Goal: Communication & Community: Participate in discussion

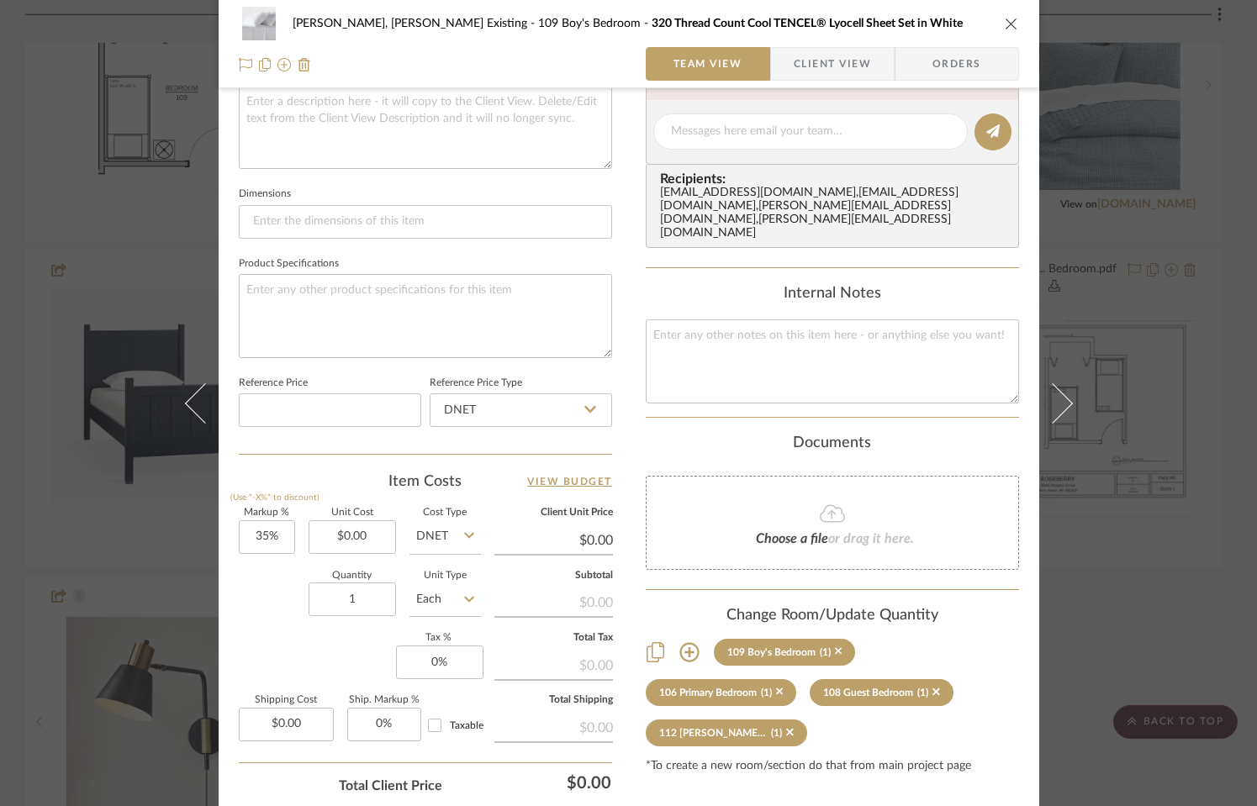
scroll to position [273, 0]
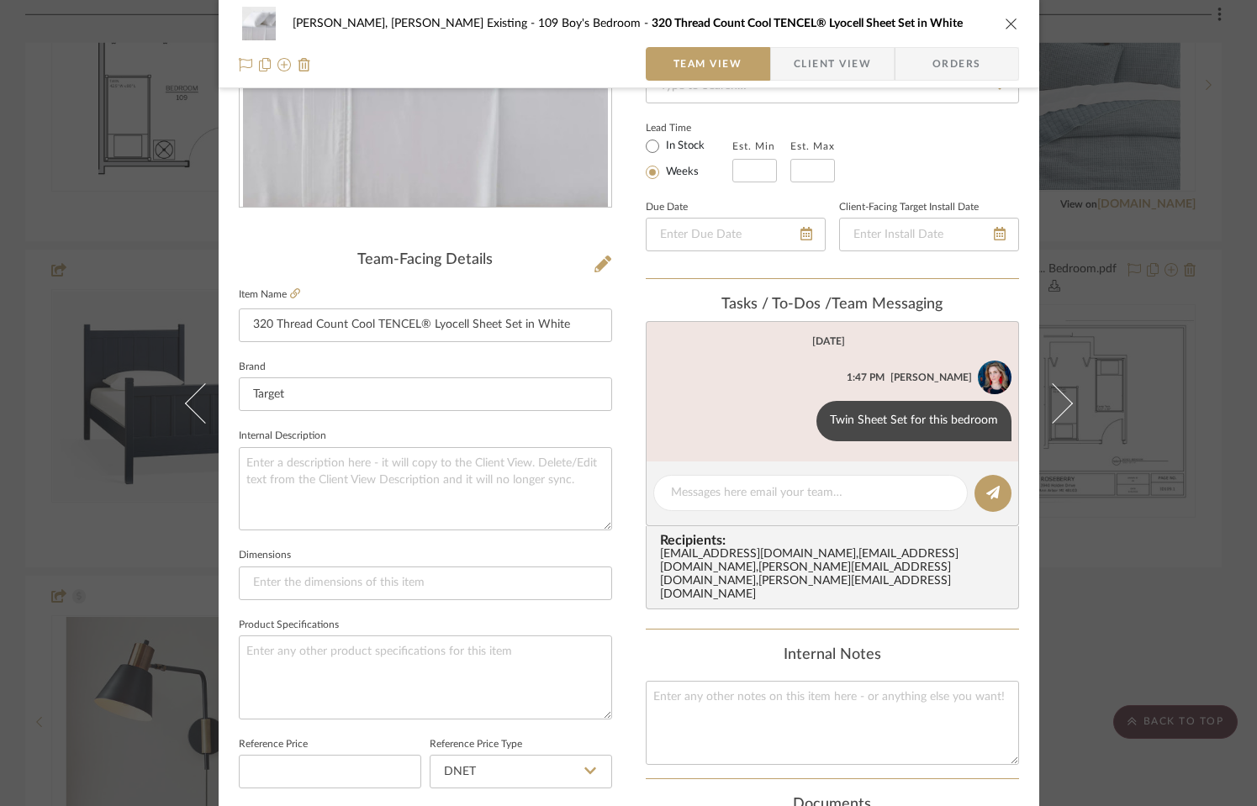
click at [1007, 24] on icon "close" at bounding box center [1011, 23] width 13 height 13
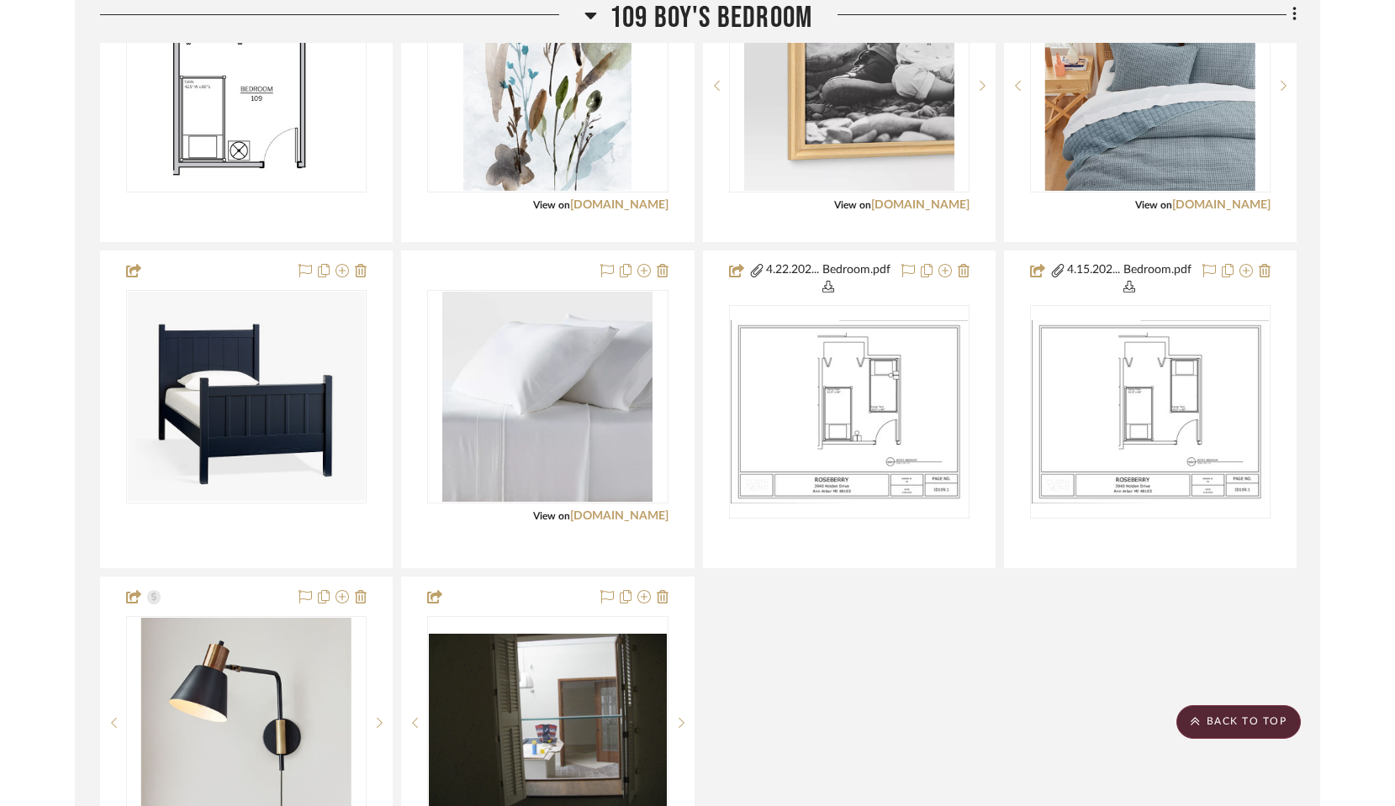
scroll to position [3014, 0]
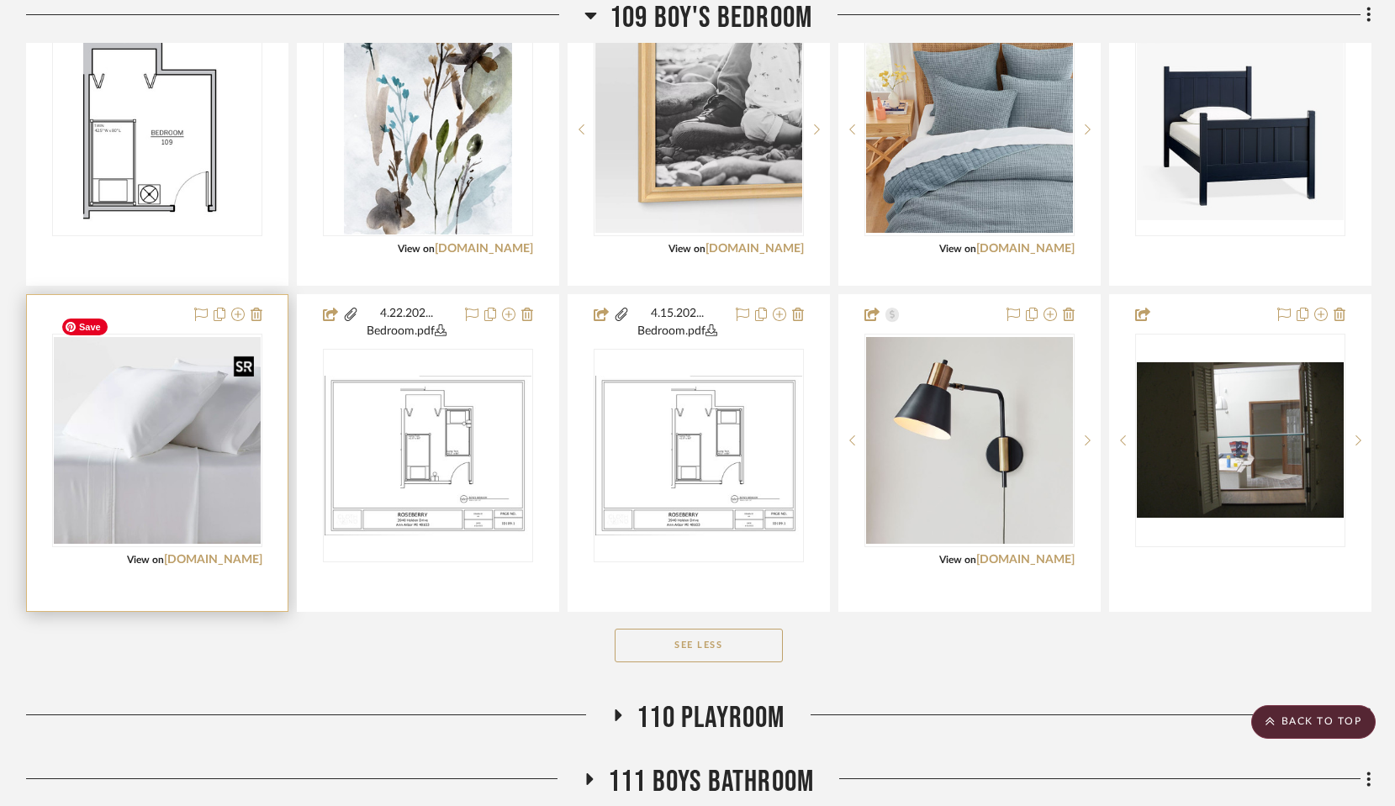
click at [190, 446] on img "0" at bounding box center [157, 440] width 207 height 207
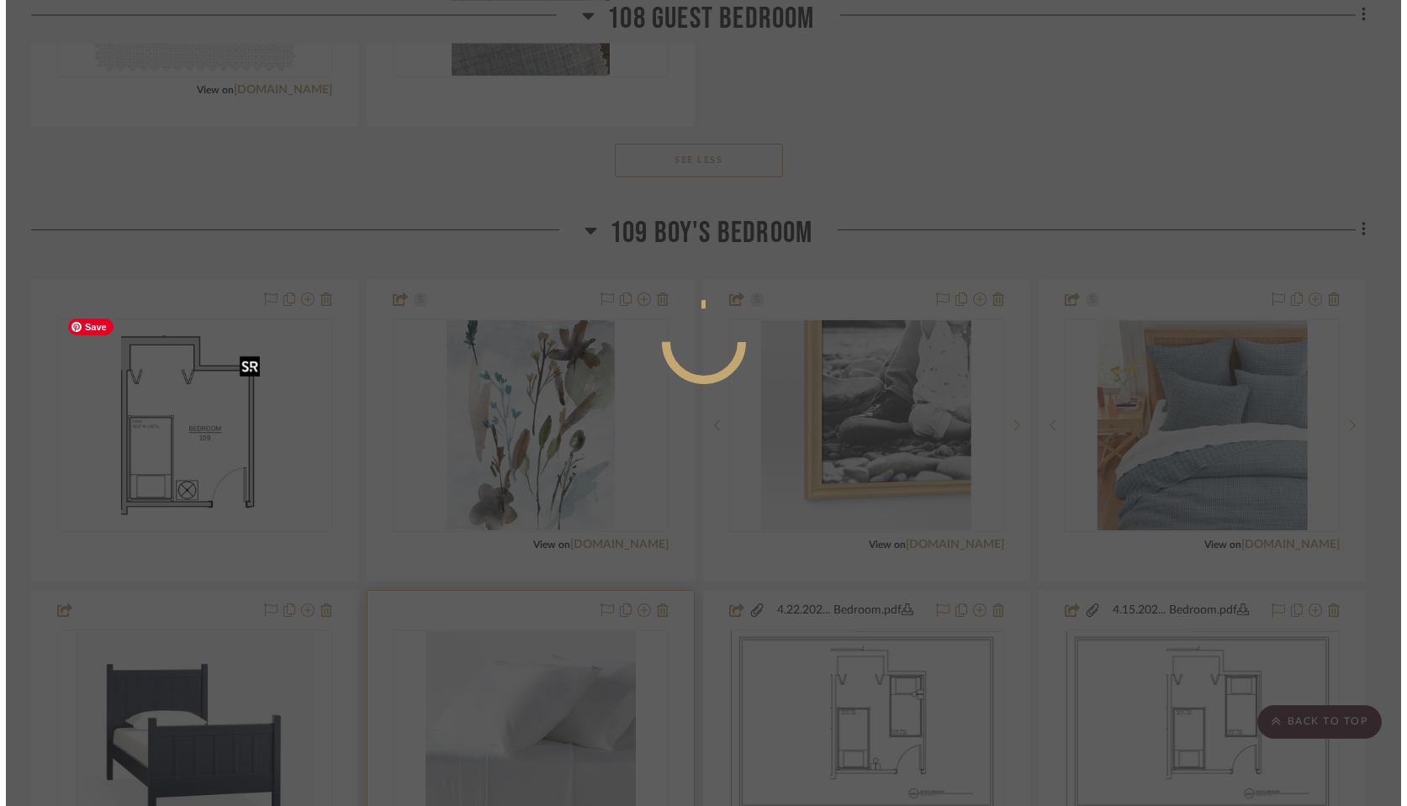
scroll to position [0, 0]
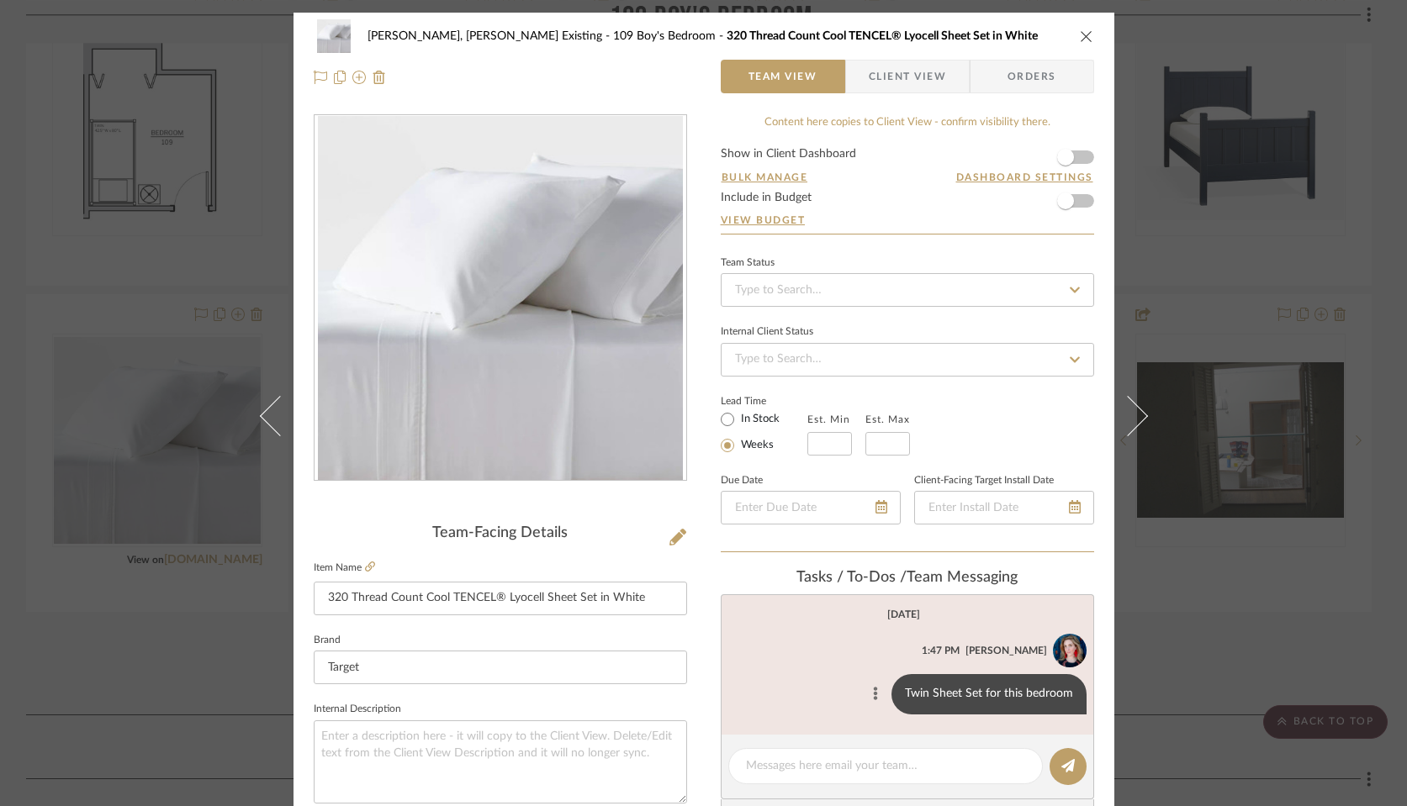
click at [873, 690] on icon at bounding box center [875, 693] width 4 height 13
click at [790, 674] on span "Edit Message" at bounding box center [792, 674] width 69 height 14
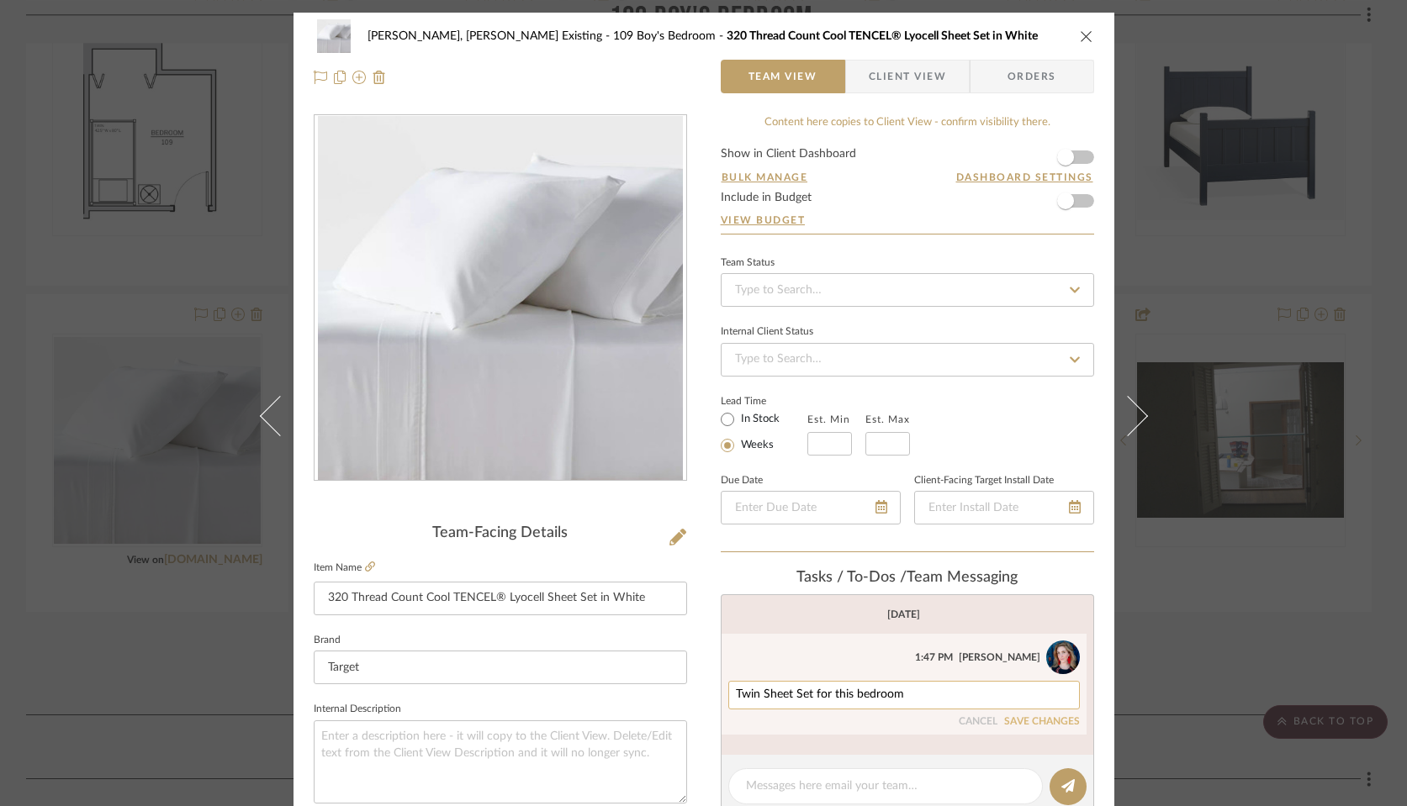
click at [943, 695] on textarea "Twin Sheet Set for this bedroom" at bounding box center [904, 695] width 336 height 13
type textarea "Twin Sheet Set for this bedroom x2"
click at [1017, 723] on button "SAVE CHANGES" at bounding box center [1042, 722] width 76 height 12
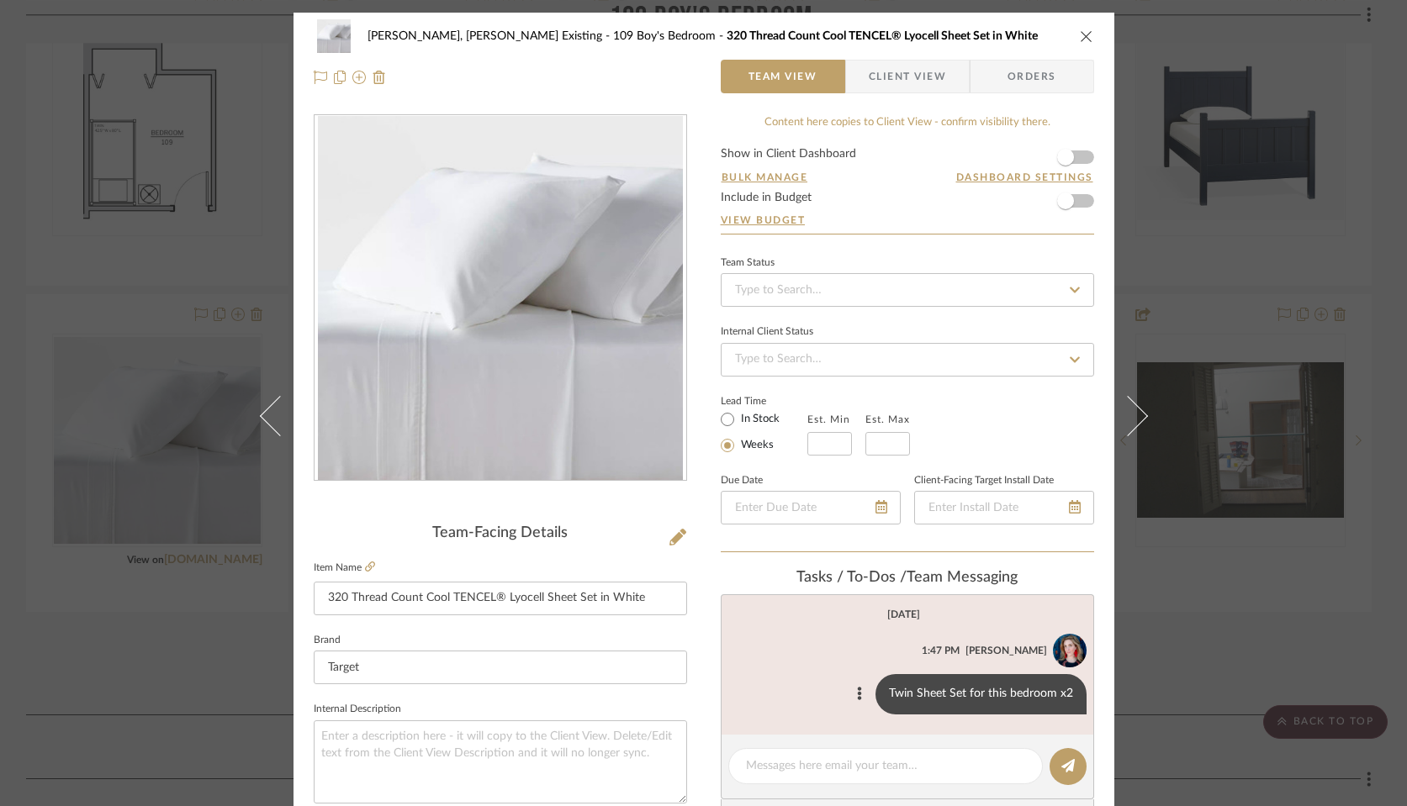
click at [1080, 37] on icon "close" at bounding box center [1086, 35] width 13 height 13
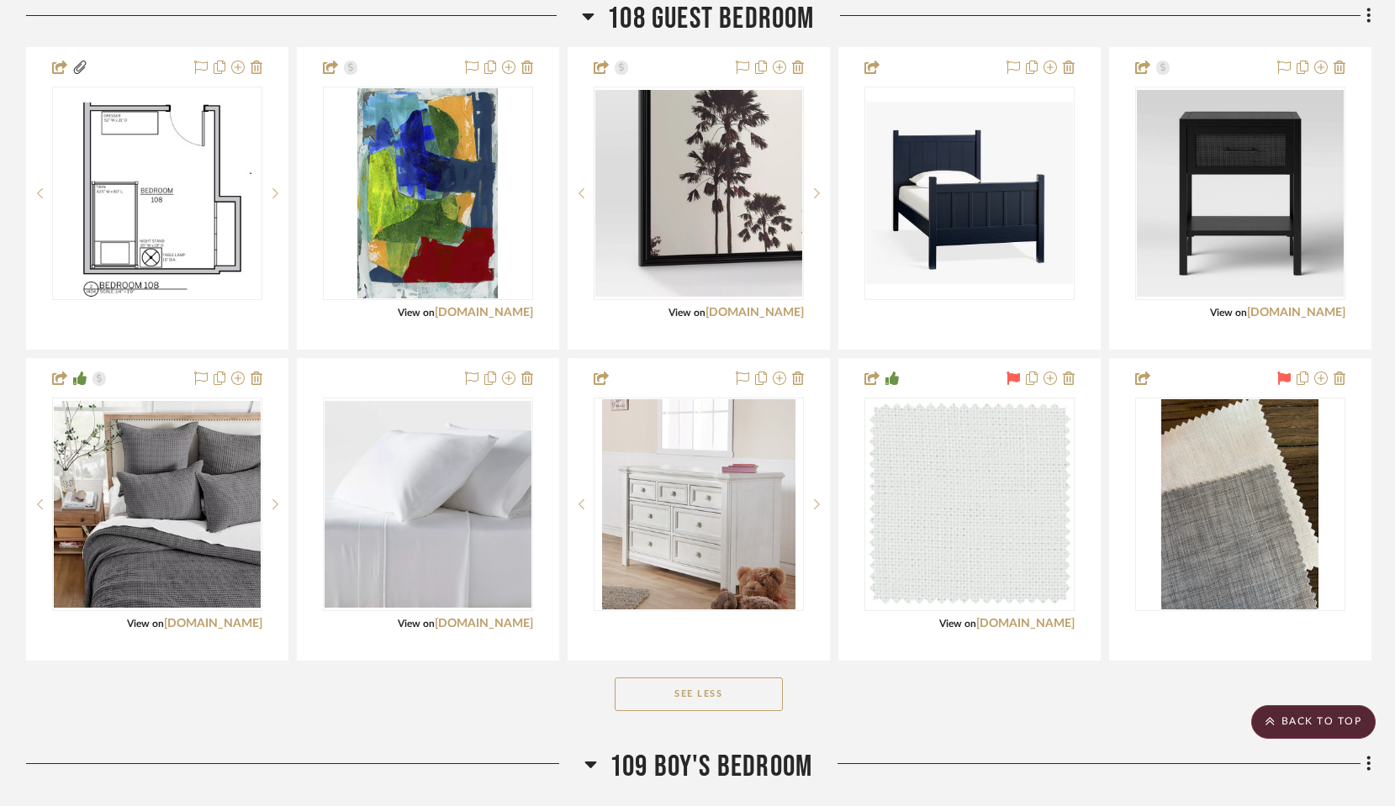
scroll to position [2169, 0]
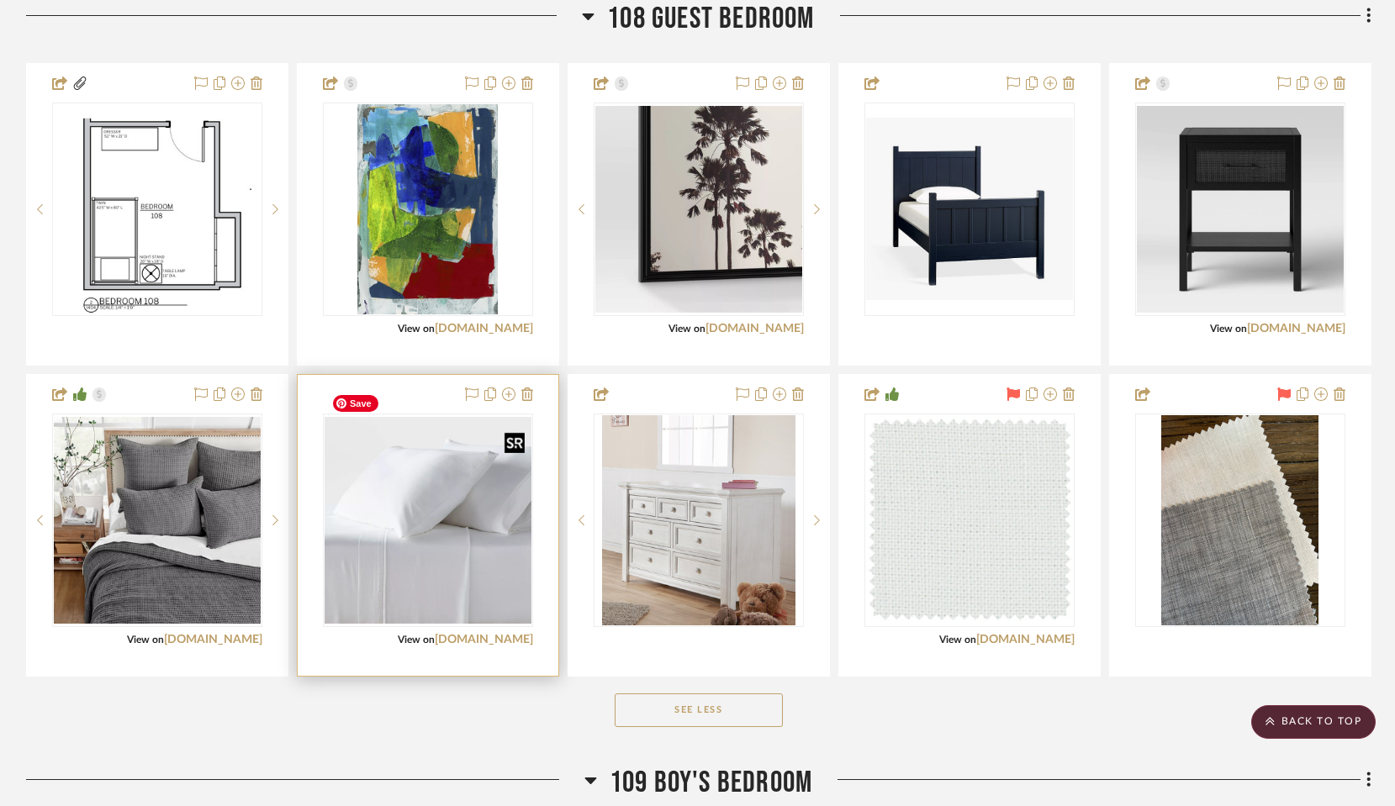
click at [401, 496] on img "0" at bounding box center [428, 520] width 207 height 207
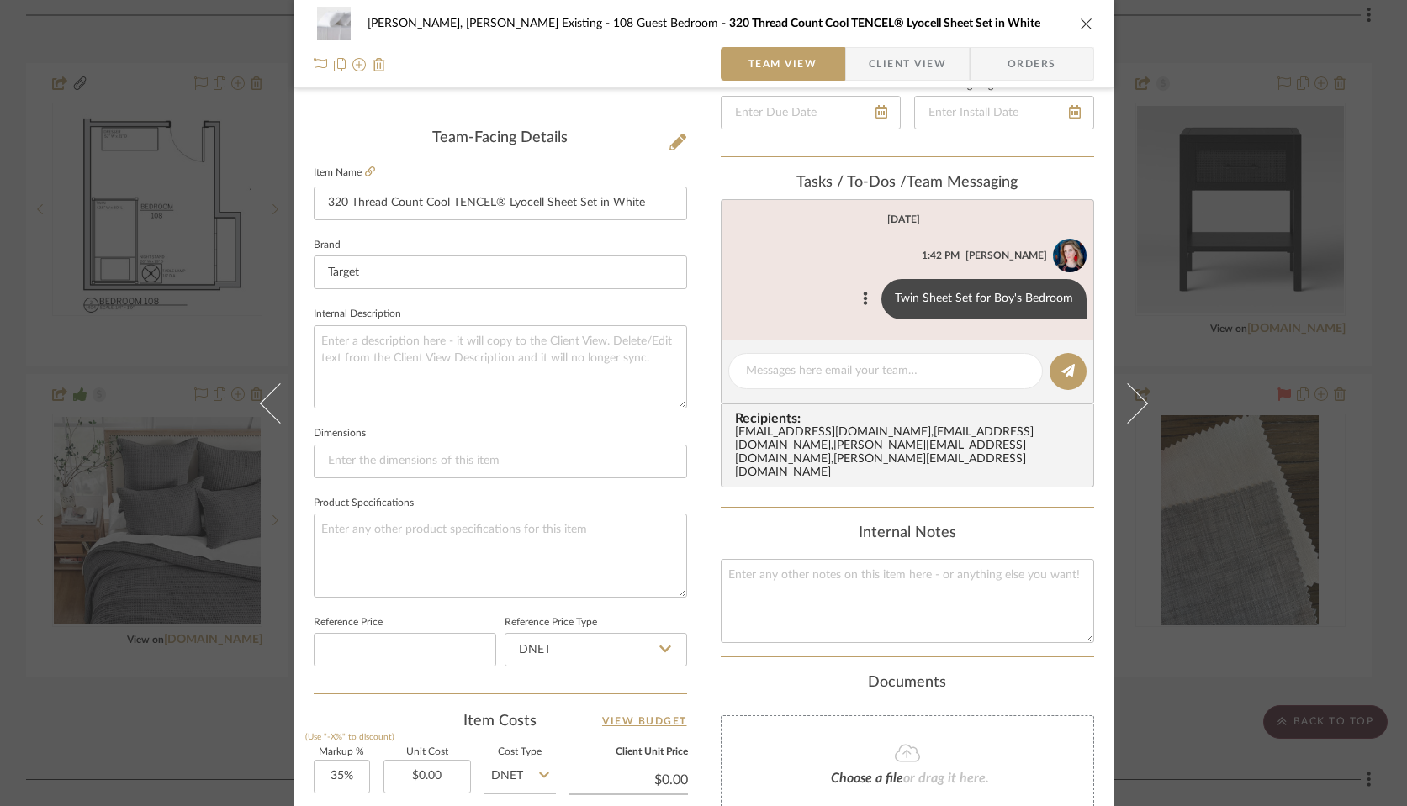
scroll to position [403, 0]
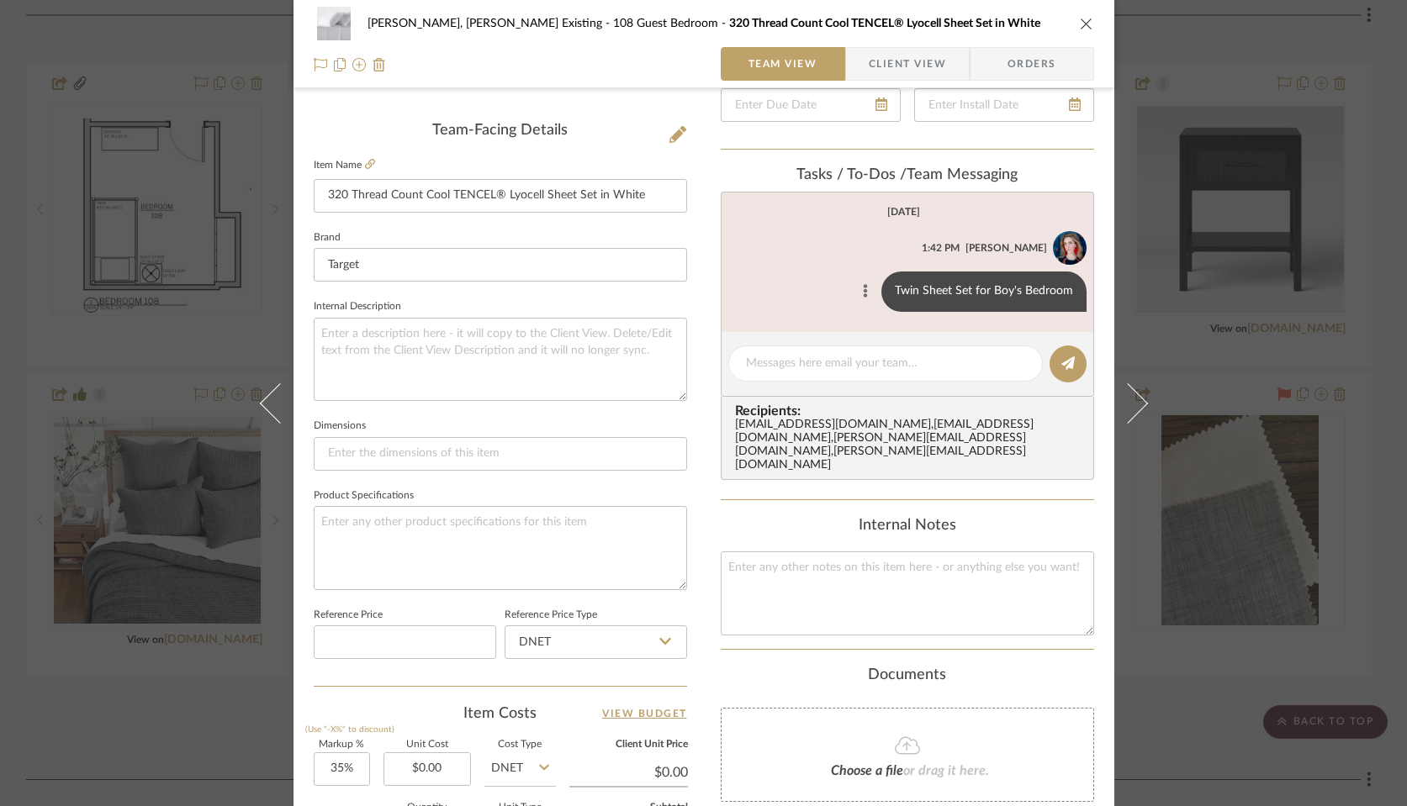
click at [863, 286] on icon at bounding box center [865, 290] width 4 height 13
click at [786, 270] on span "Edit Message" at bounding box center [783, 271] width 69 height 14
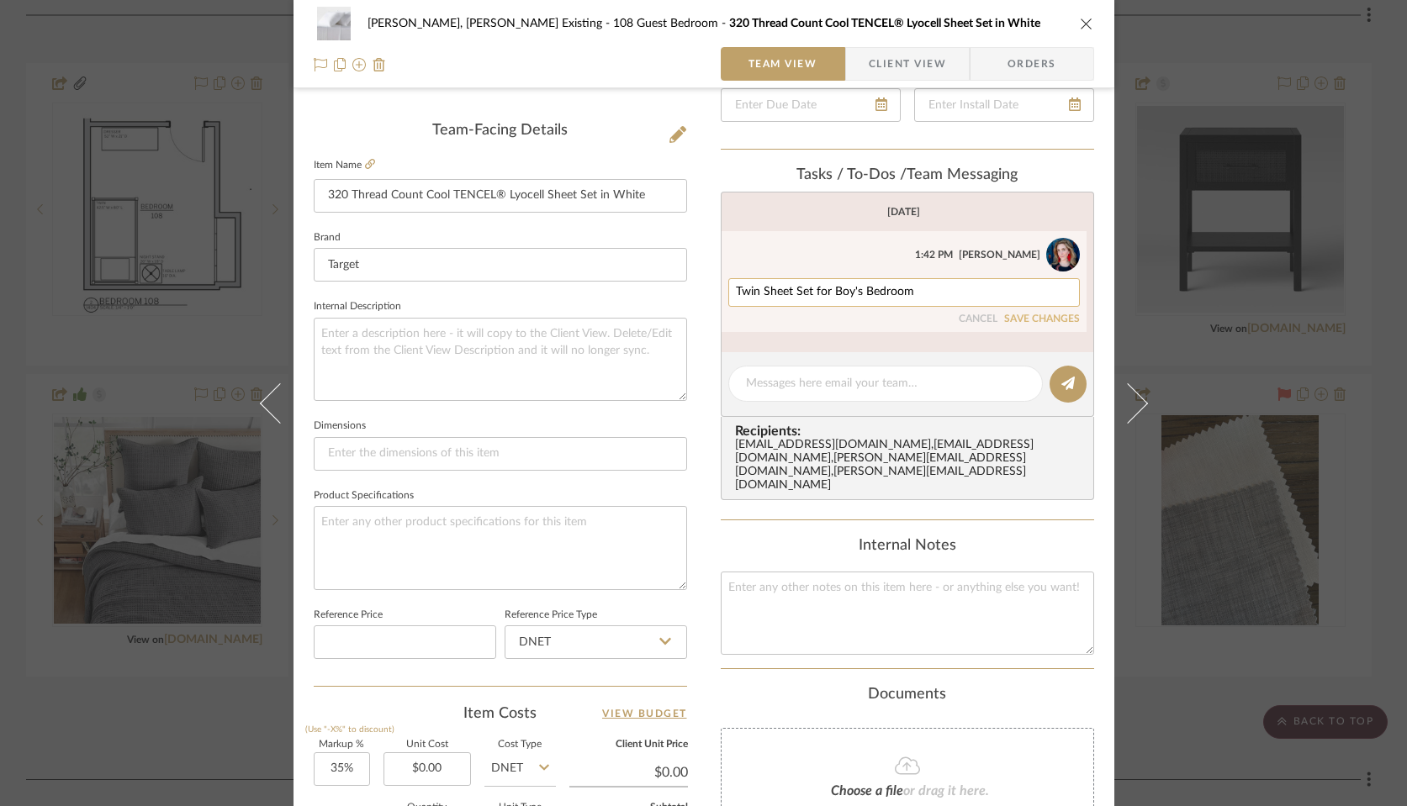
click at [919, 292] on textarea "Twin Sheet Set for Boy's Bedroom" at bounding box center [904, 292] width 336 height 13
type textarea "Twin Sheet Set for Boy's Bedroom x2"
click at [1015, 316] on button "SAVE CHANGES" at bounding box center [1042, 320] width 76 height 12
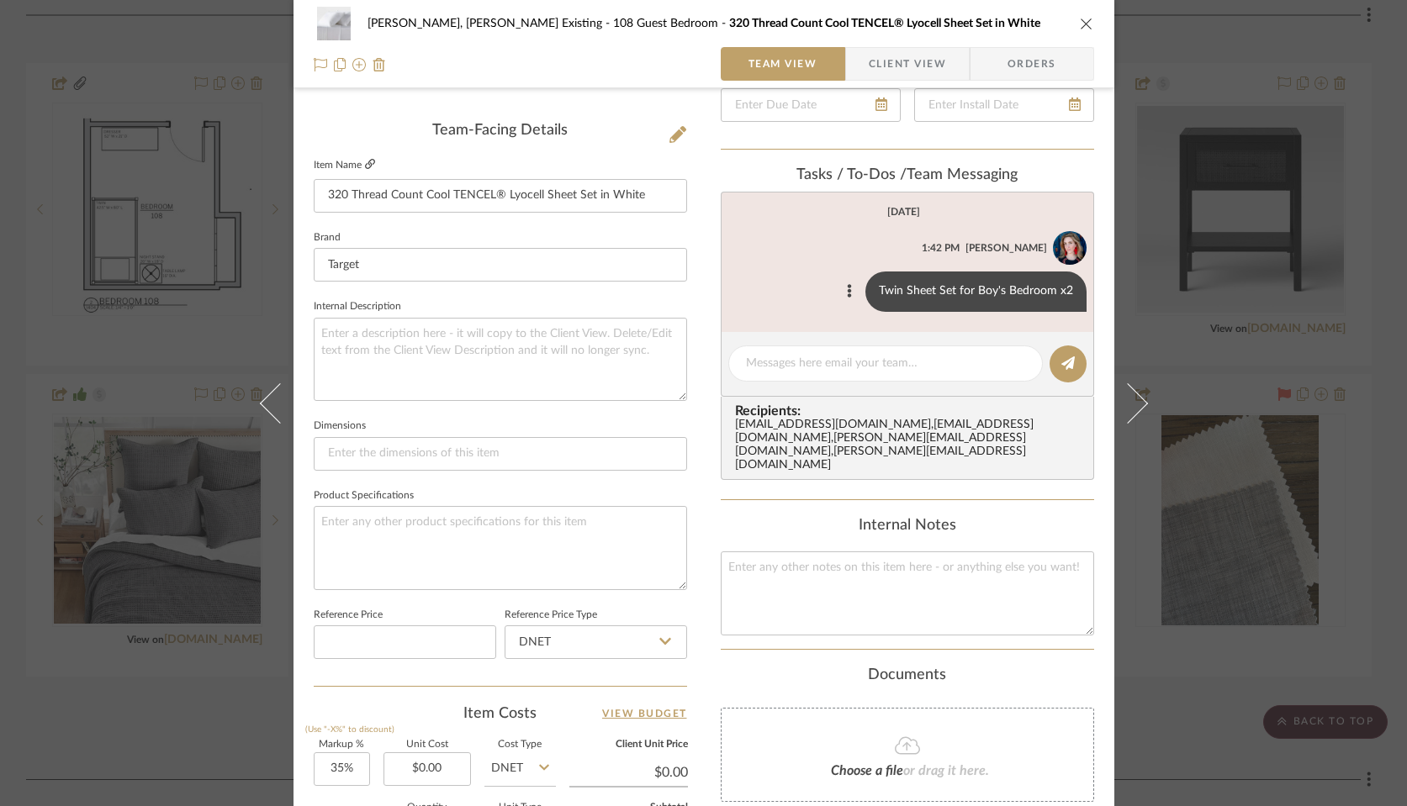
click at [367, 162] on icon at bounding box center [370, 164] width 10 height 10
click at [1080, 24] on icon "close" at bounding box center [1086, 23] width 13 height 13
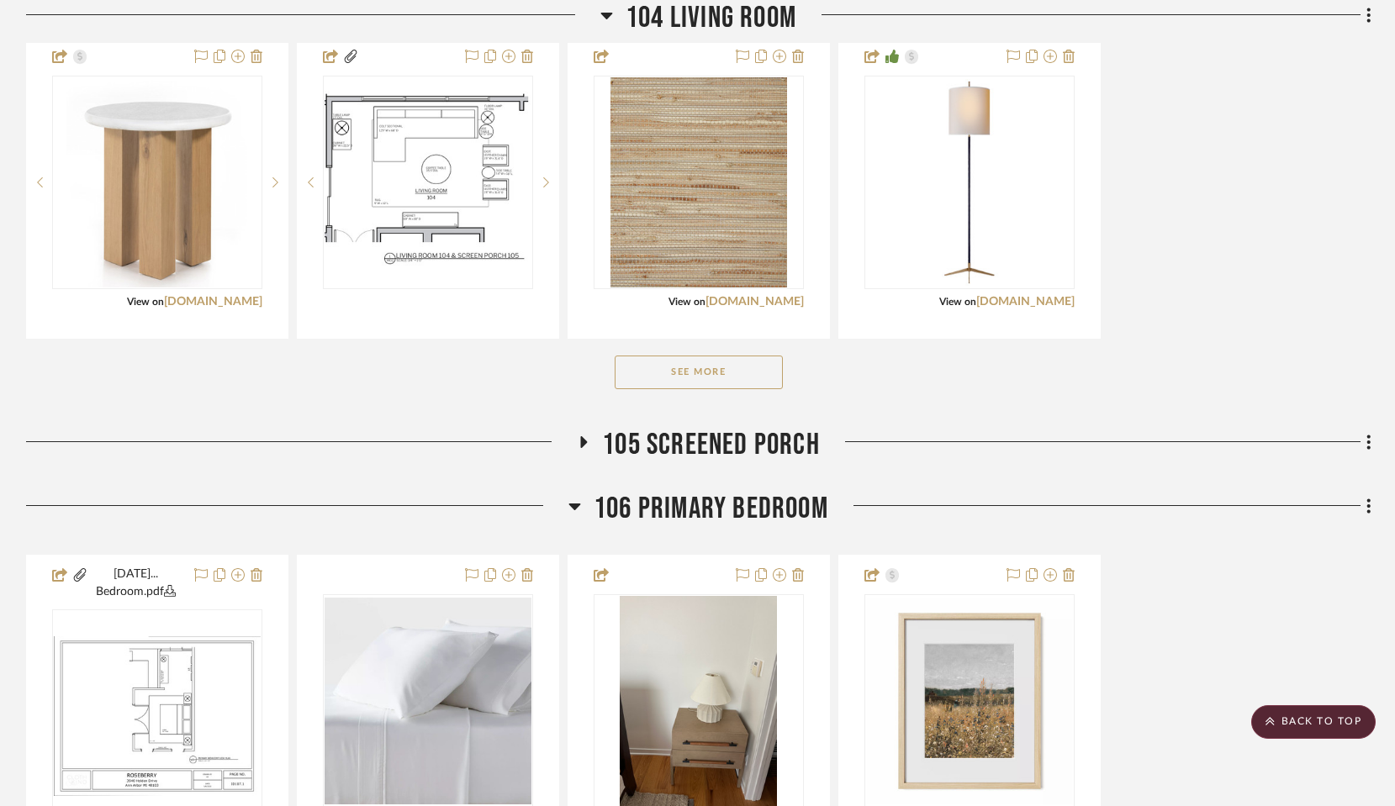
scroll to position [1215, 0]
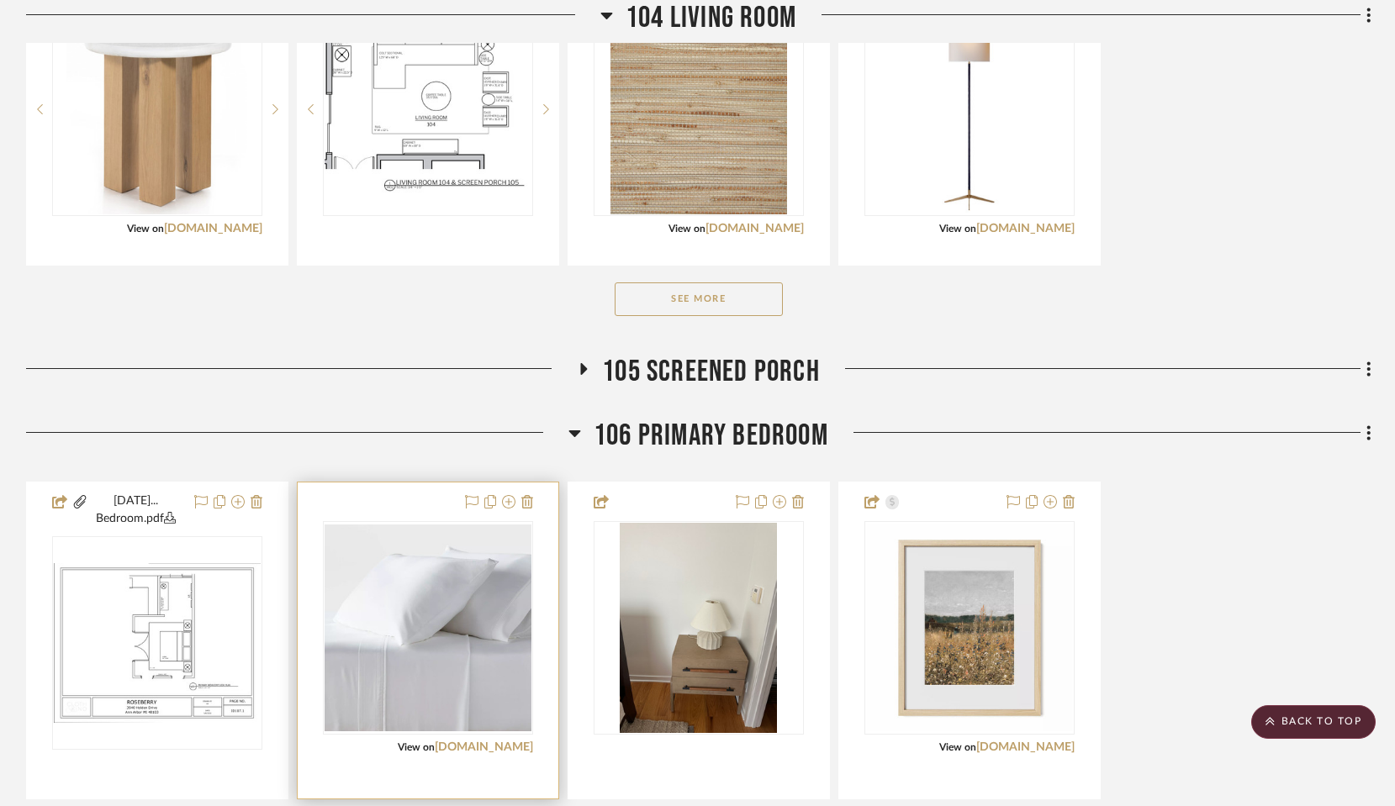
click at [424, 652] on img "0" at bounding box center [428, 628] width 207 height 207
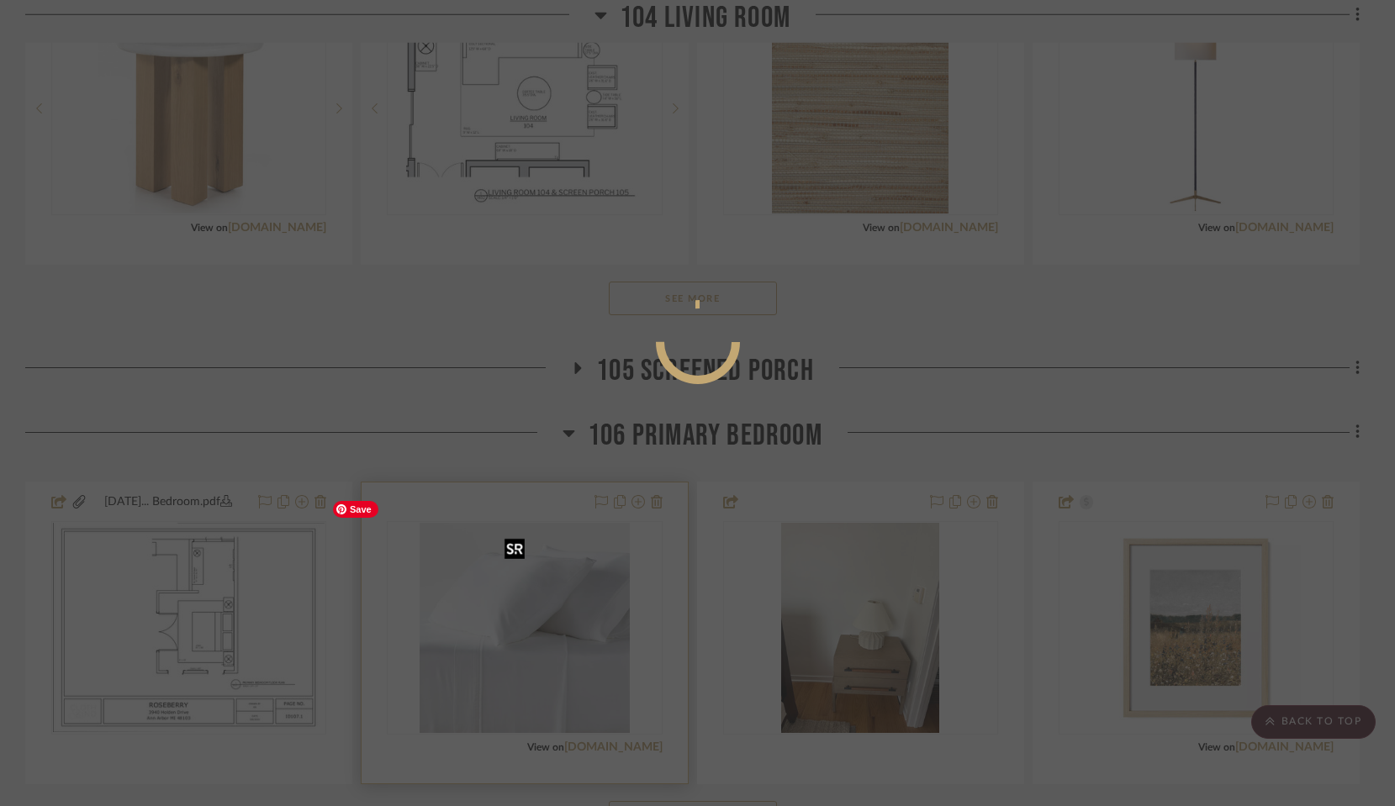
click at [424, 652] on div at bounding box center [697, 403] width 1395 height 806
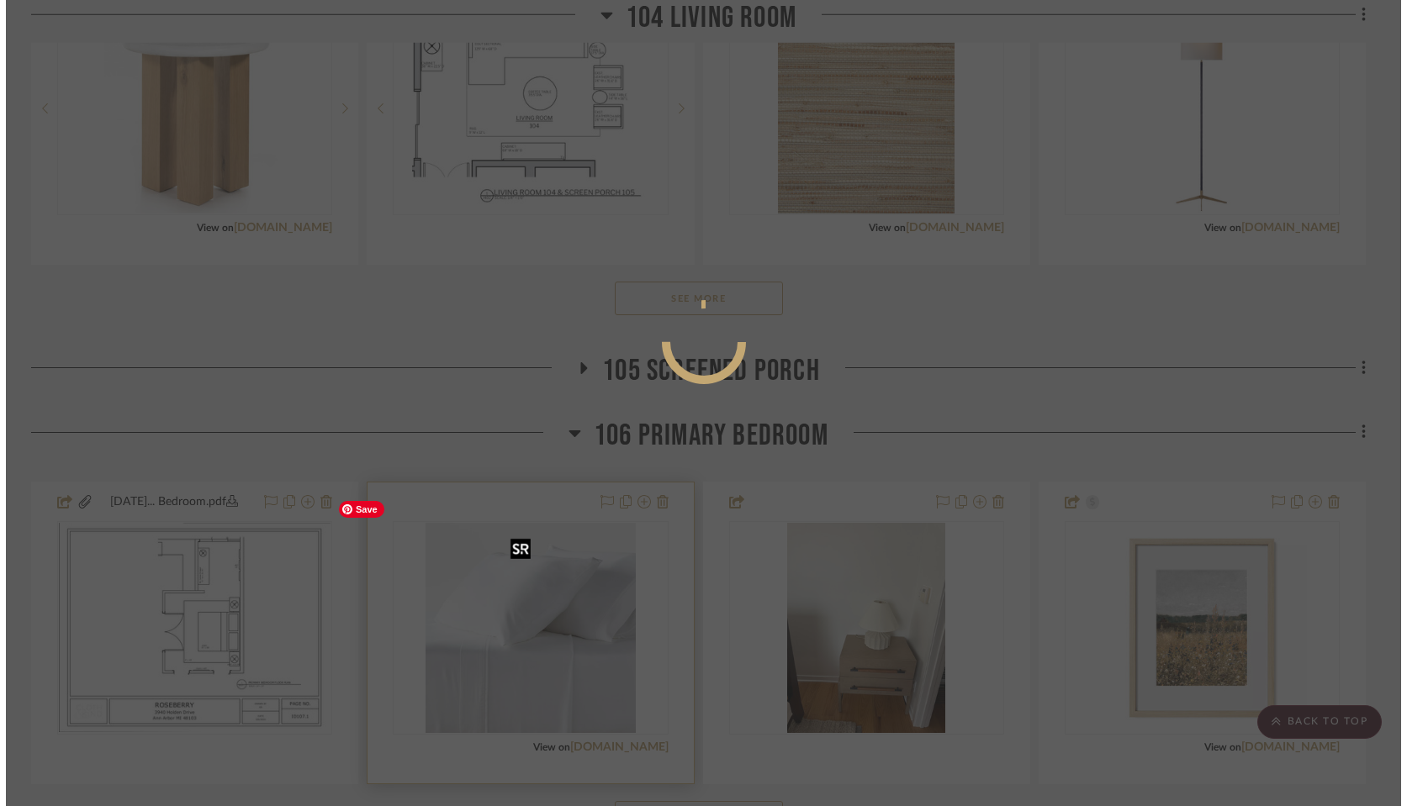
scroll to position [0, 0]
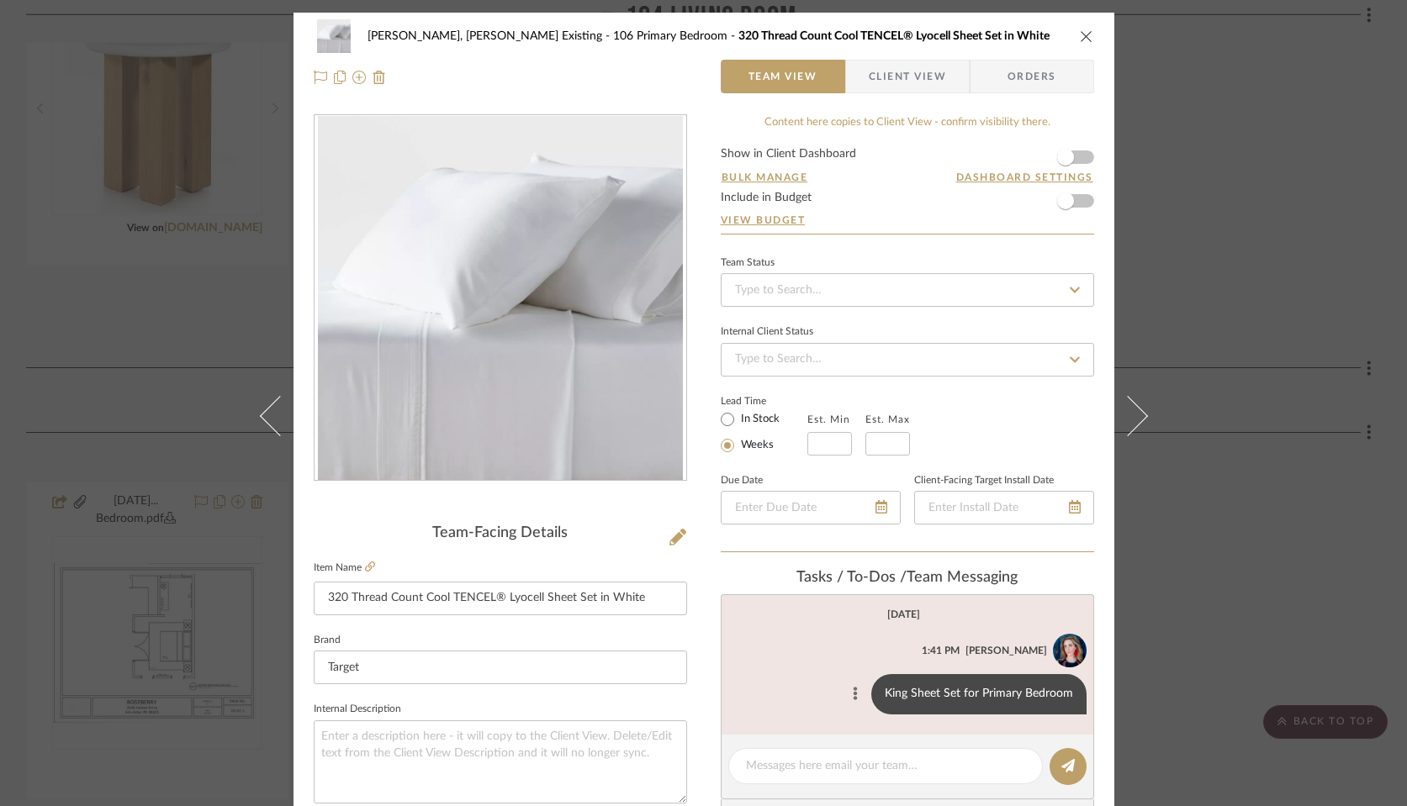
click at [847, 693] on button at bounding box center [855, 694] width 20 height 20
click at [743, 669] on span "Edit Message" at bounding box center [772, 674] width 69 height 14
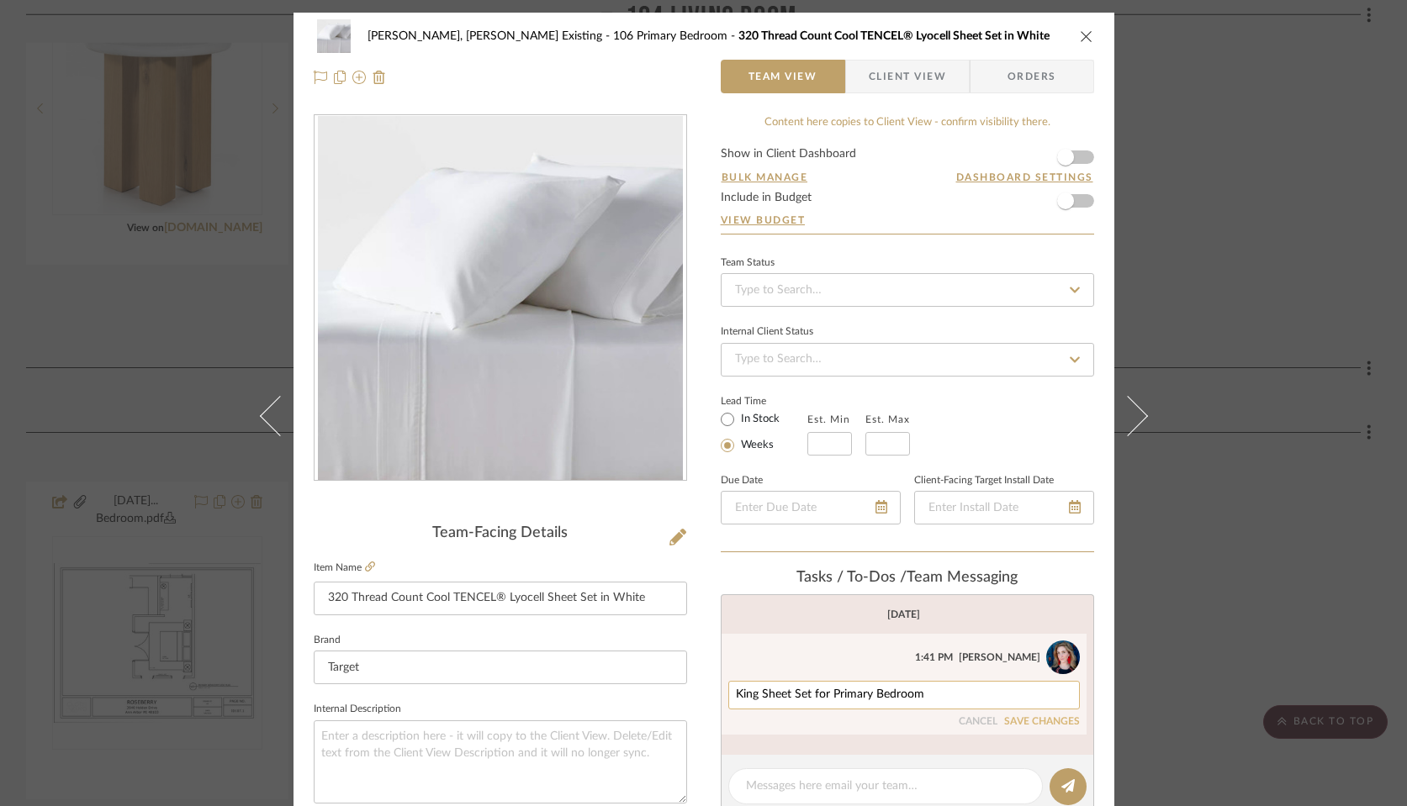
click at [961, 696] on textarea "King Sheet Set for Primary Bedroom" at bounding box center [904, 695] width 336 height 13
type textarea "King Sheet Set for Primary Bedroom x2"
click at [1004, 721] on button "SAVE CHANGES" at bounding box center [1042, 722] width 76 height 12
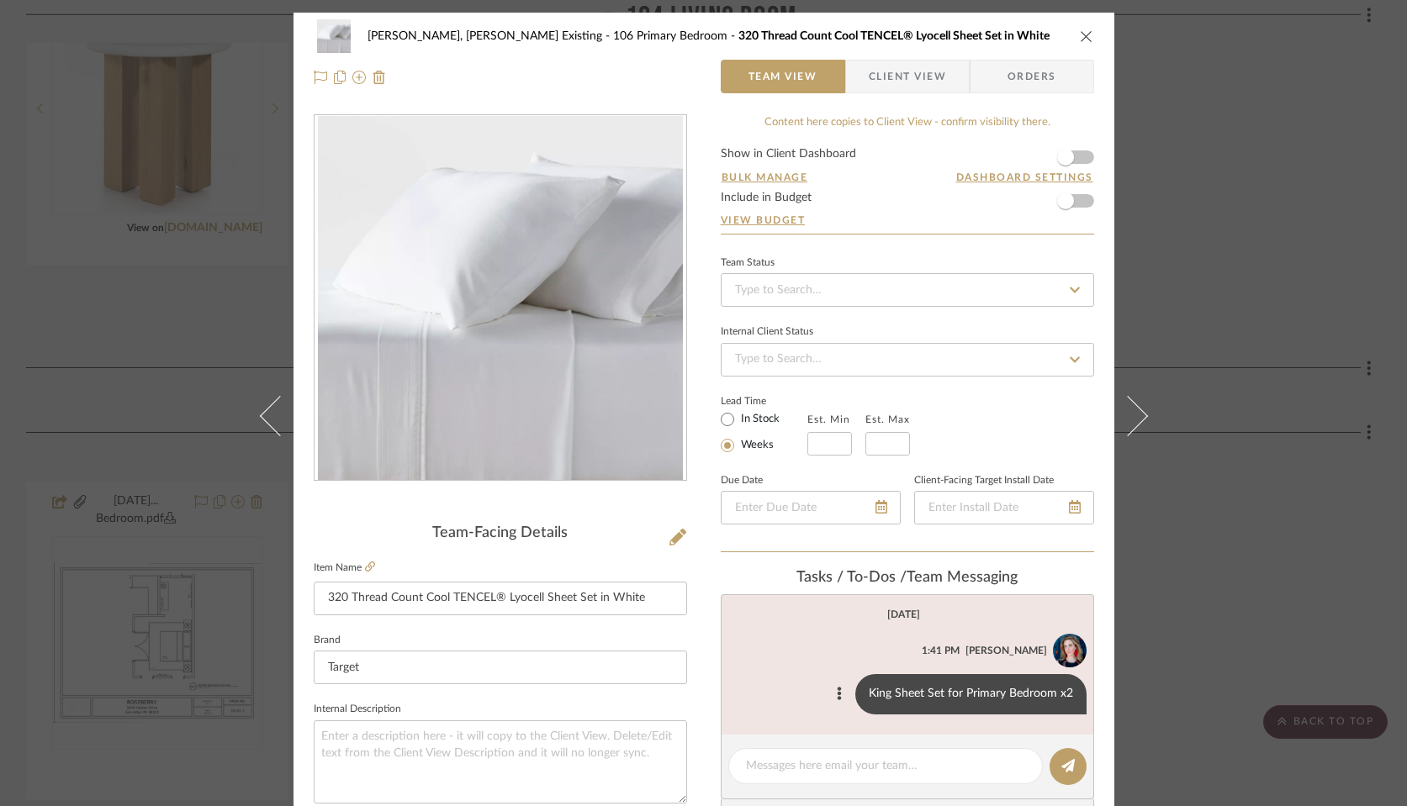
click at [1080, 31] on icon "close" at bounding box center [1086, 35] width 13 height 13
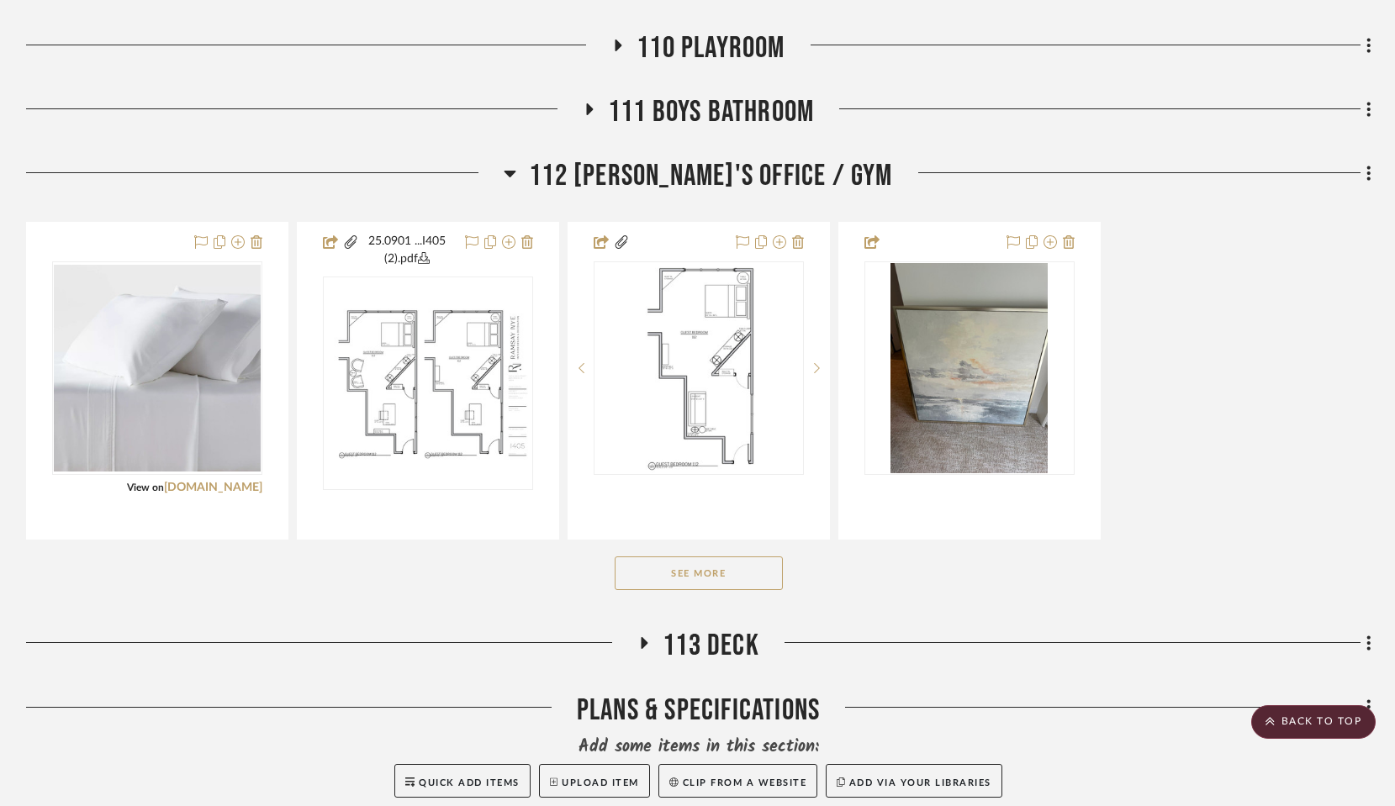
scroll to position [3687, 0]
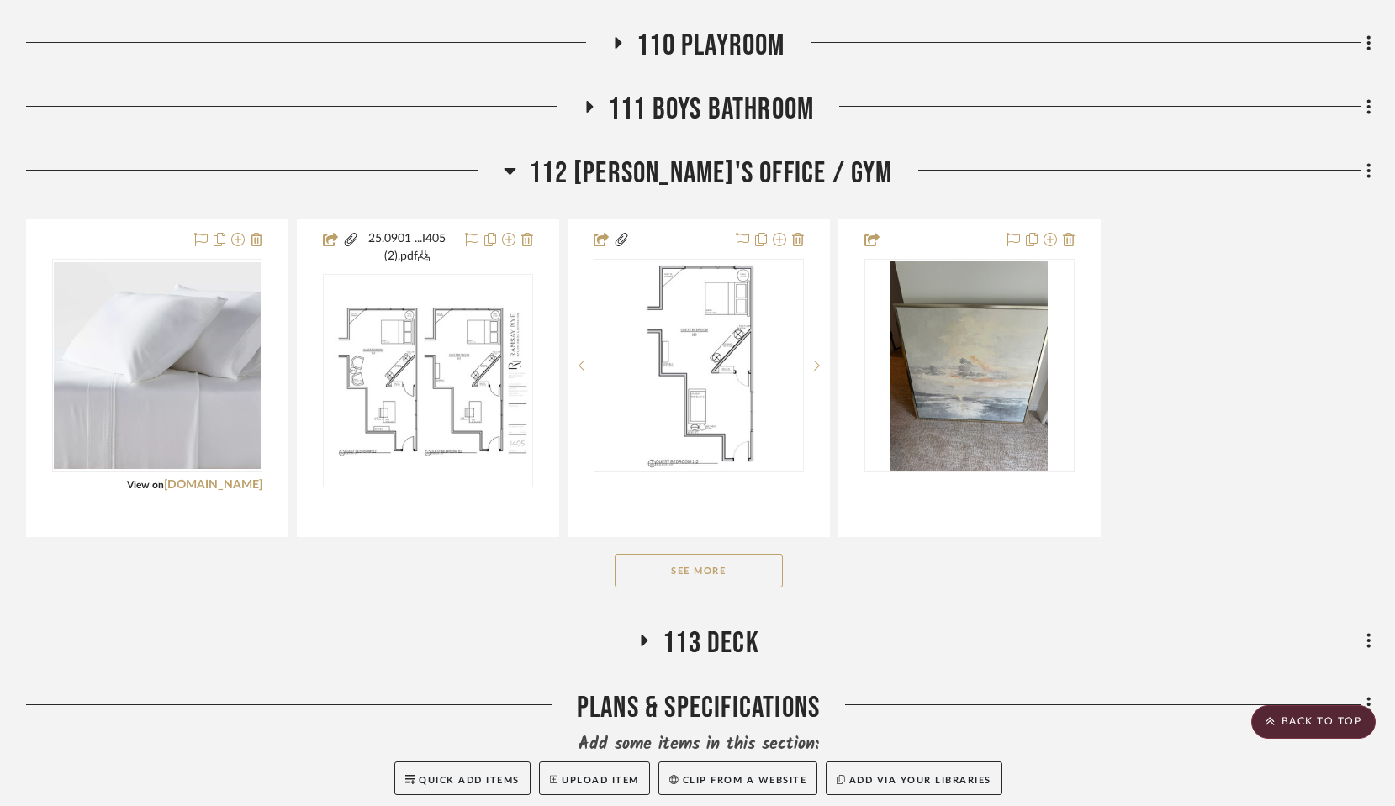
click at [662, 554] on button "See More" at bounding box center [699, 571] width 168 height 34
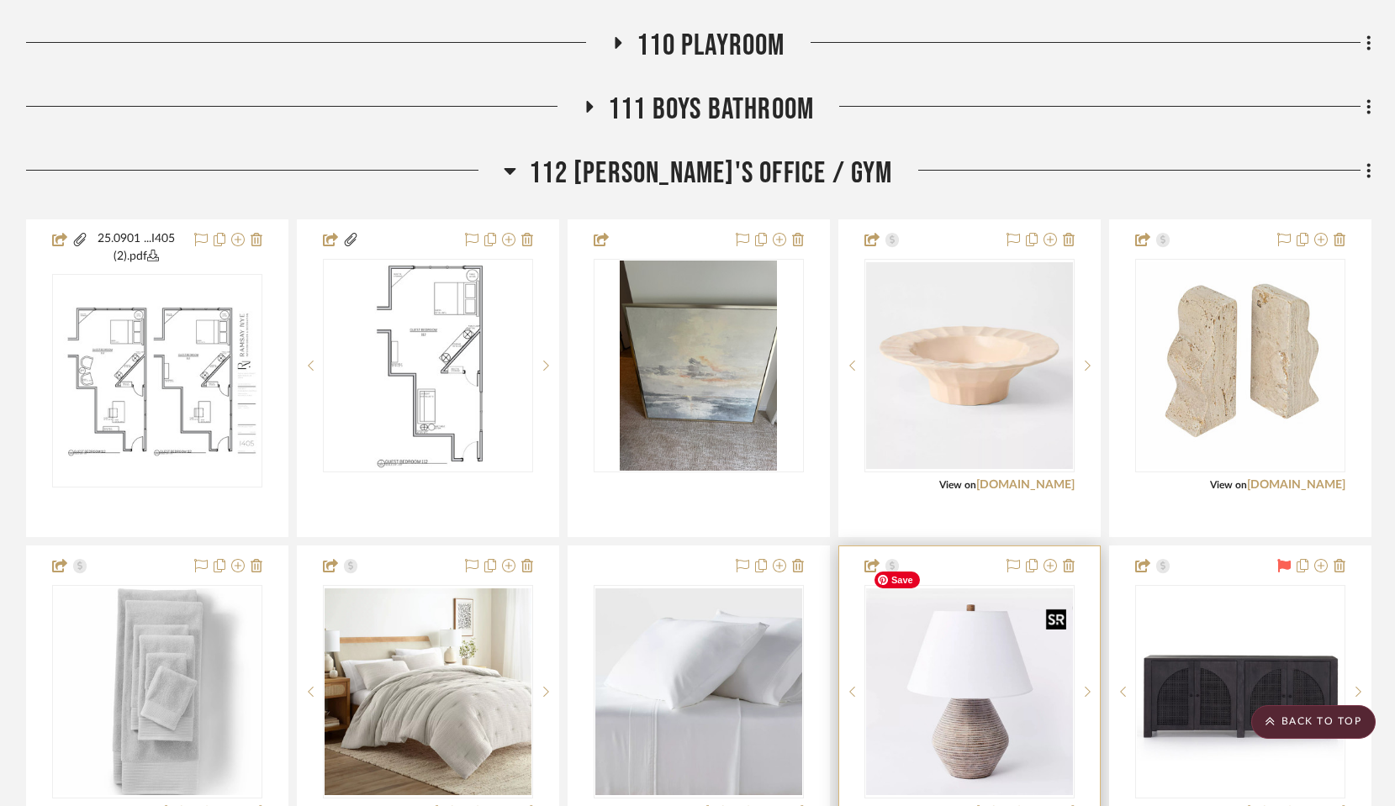
click at [985, 694] on img "0" at bounding box center [969, 692] width 207 height 207
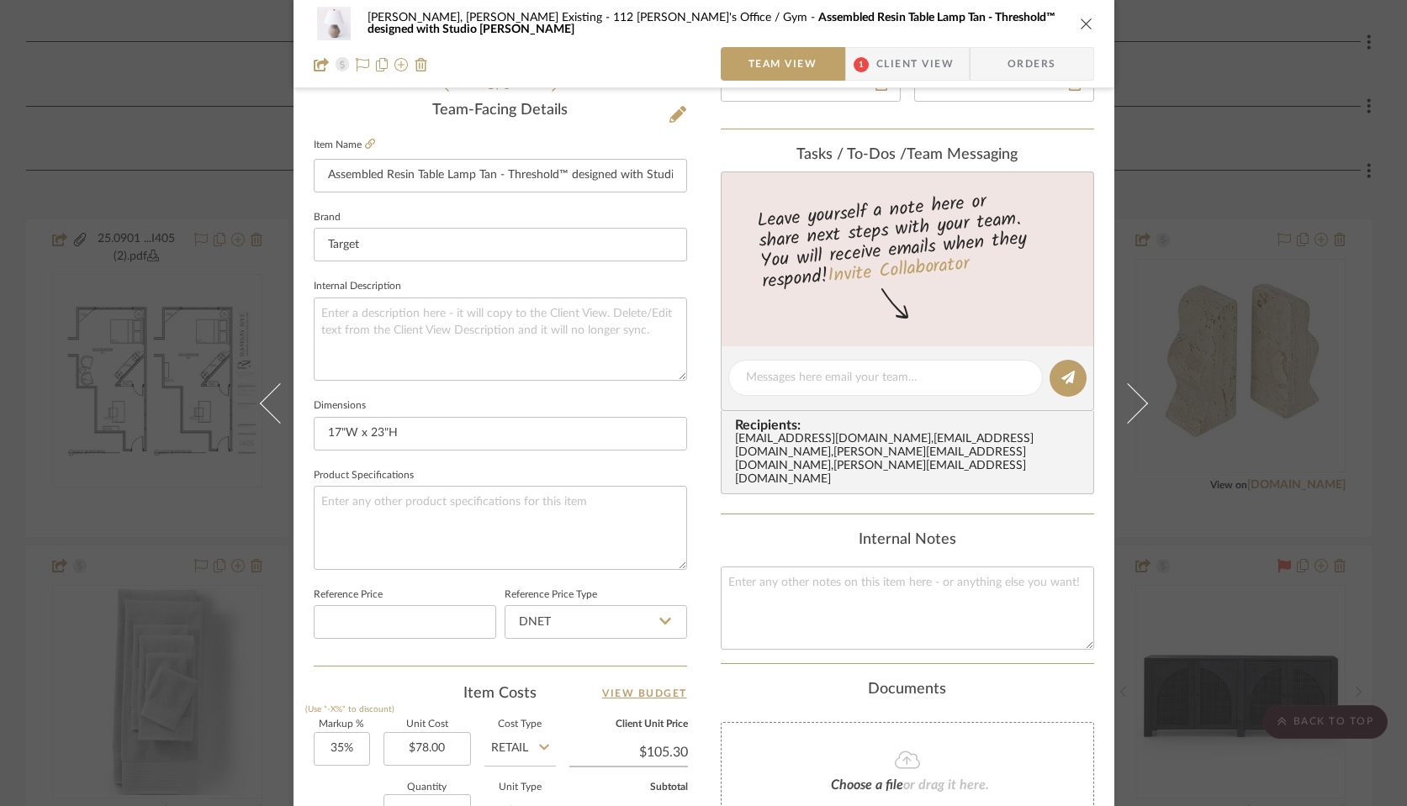
scroll to position [422, 0]
click at [819, 388] on div at bounding box center [885, 379] width 314 height 36
click at [818, 387] on div at bounding box center [885, 379] width 314 height 36
click at [811, 379] on textarea at bounding box center [885, 379] width 279 height 18
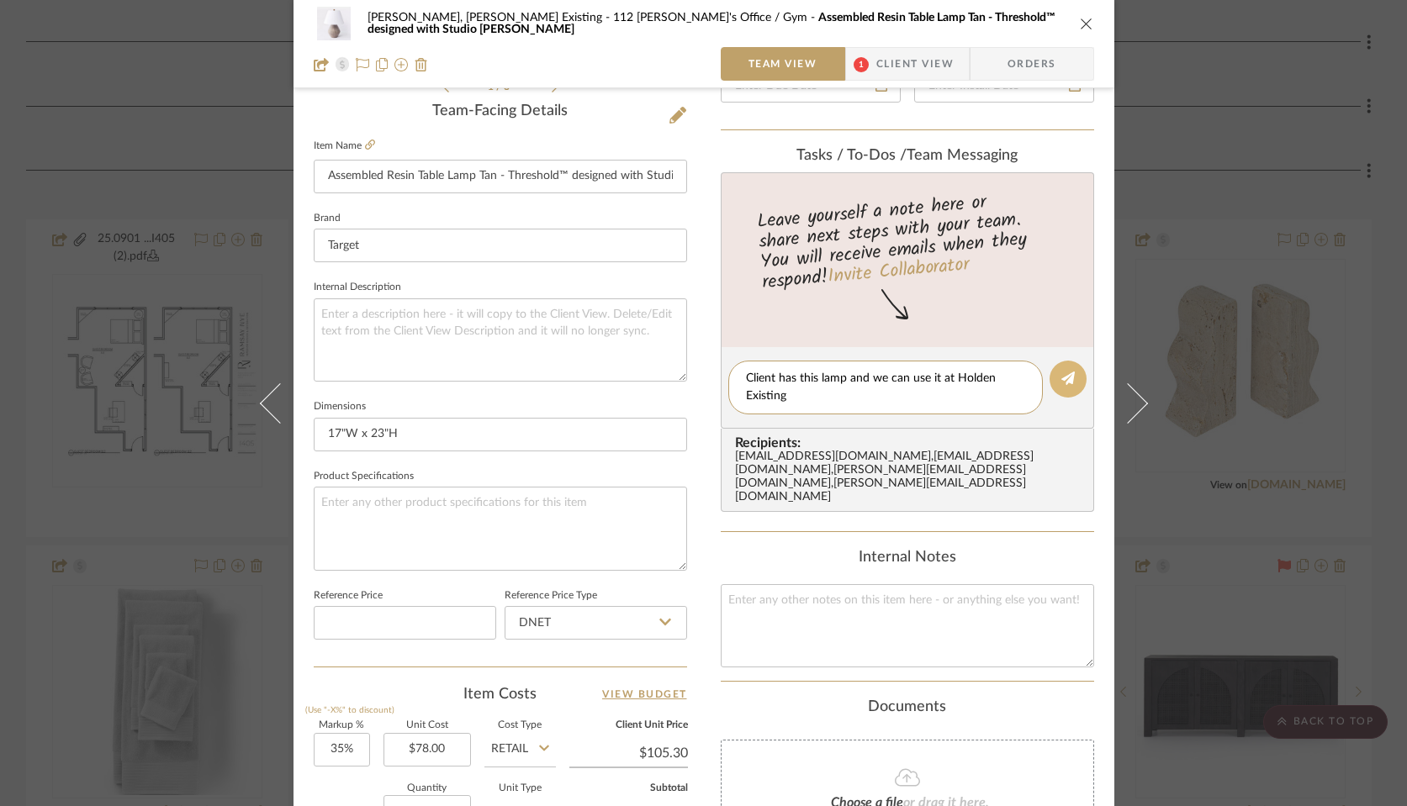
type textarea "Client has this lamp and we can use it at Holden Existing"
click at [1073, 386] on button at bounding box center [1067, 379] width 37 height 37
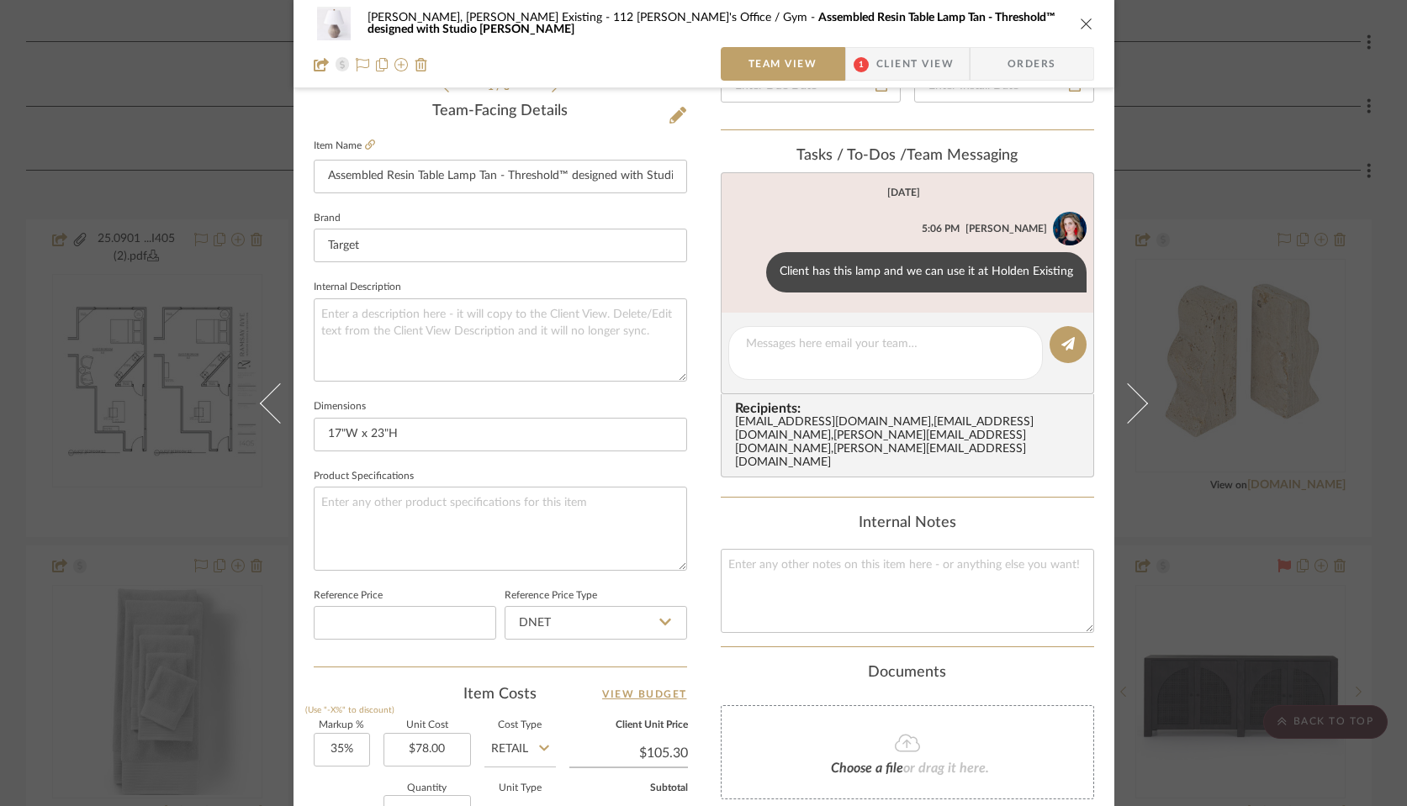
click at [1080, 23] on icon "close" at bounding box center [1086, 23] width 13 height 13
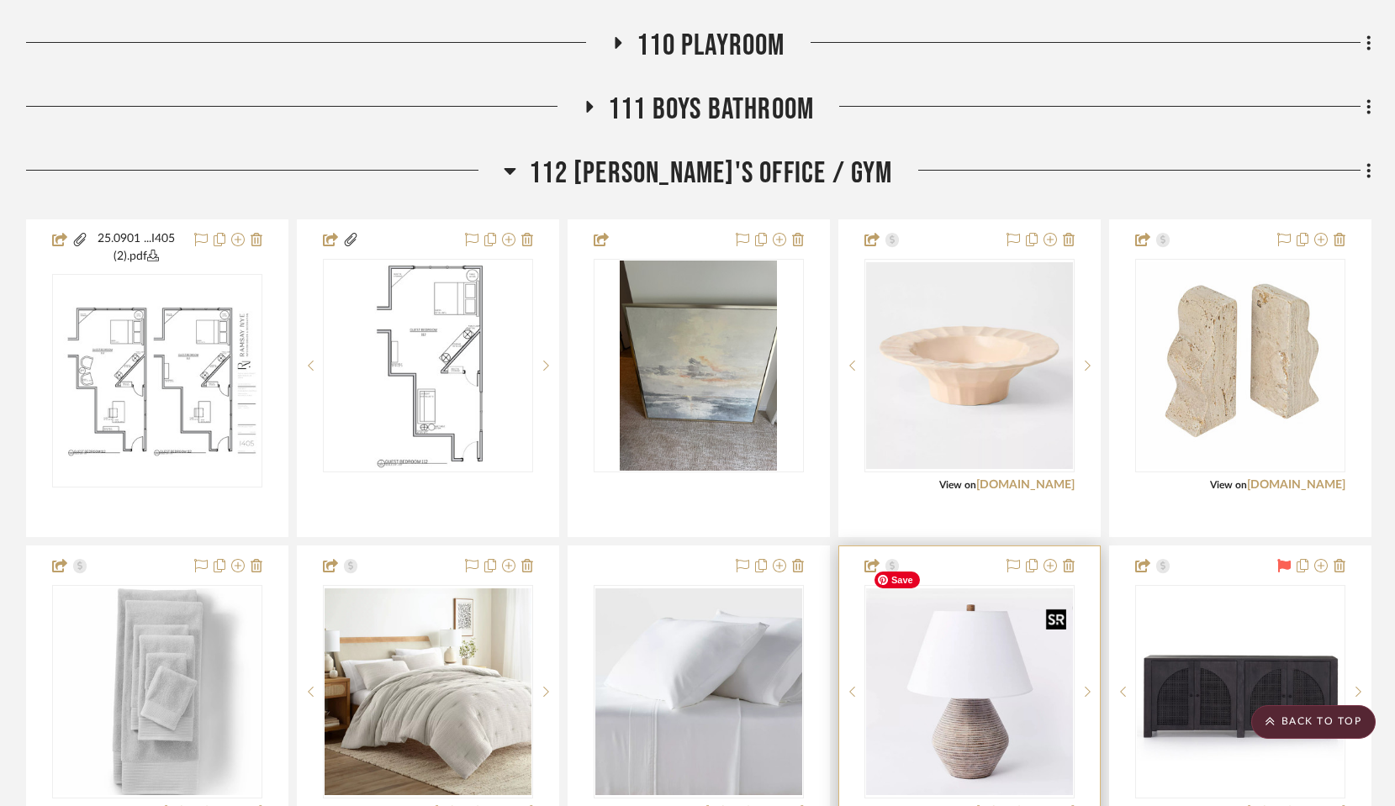
scroll to position [3683, 0]
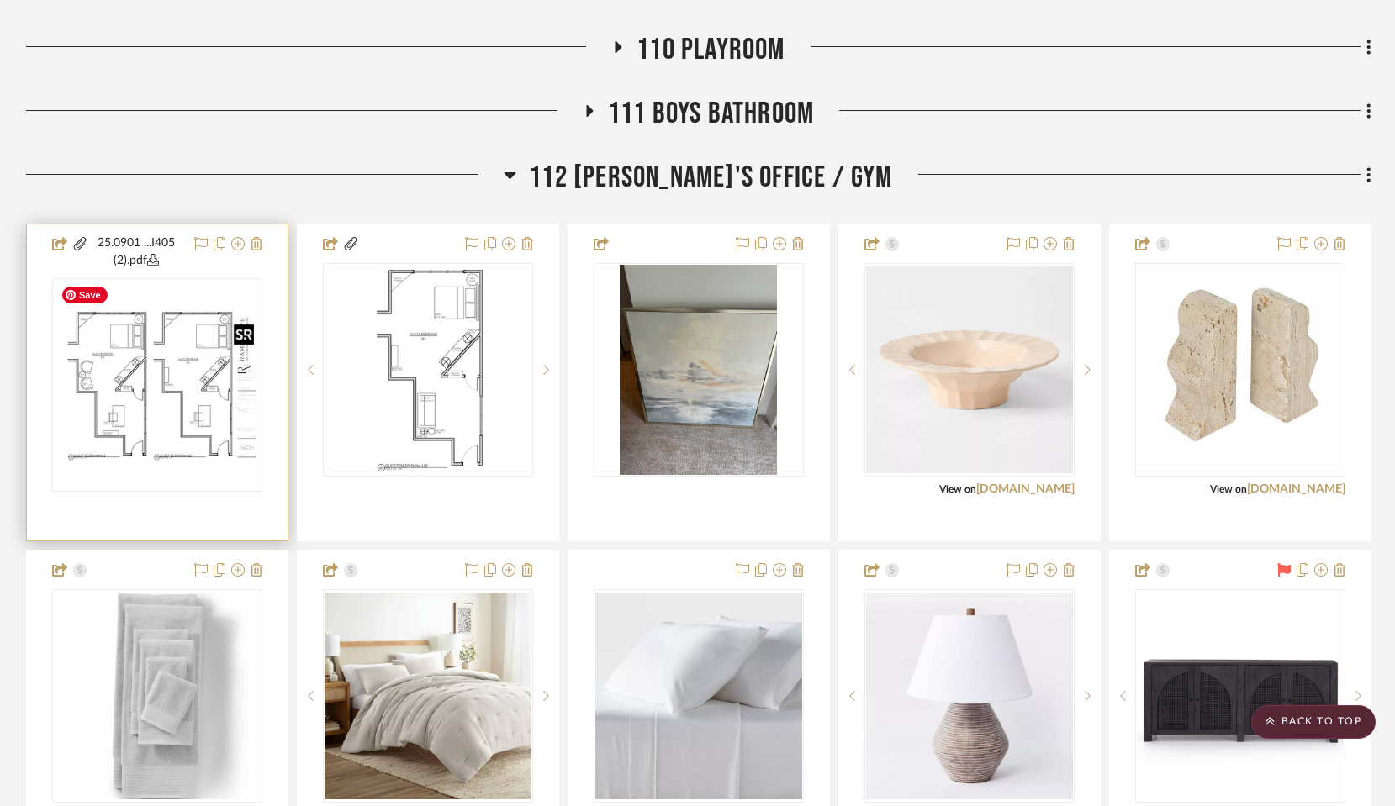
click at [161, 394] on img "0" at bounding box center [157, 386] width 207 height 160
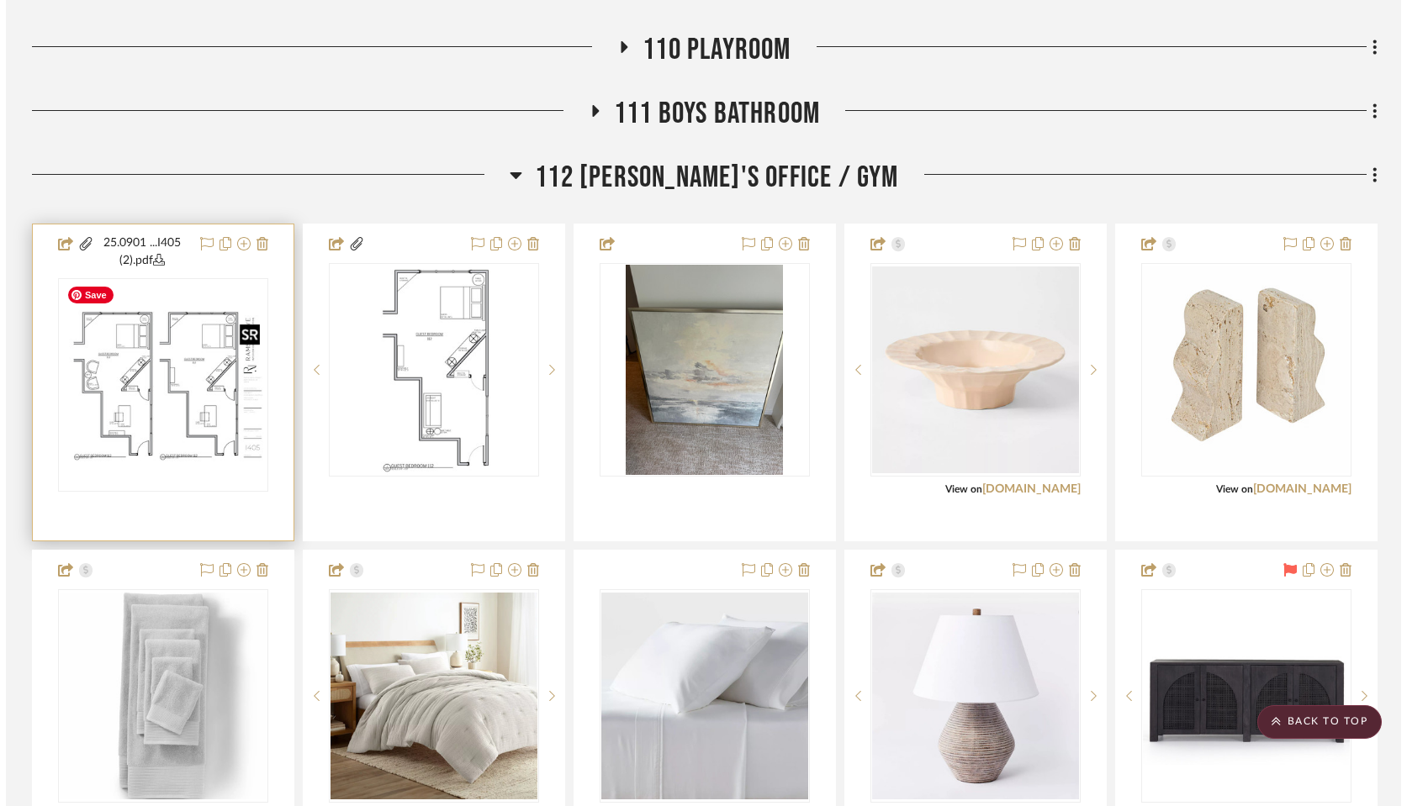
scroll to position [0, 0]
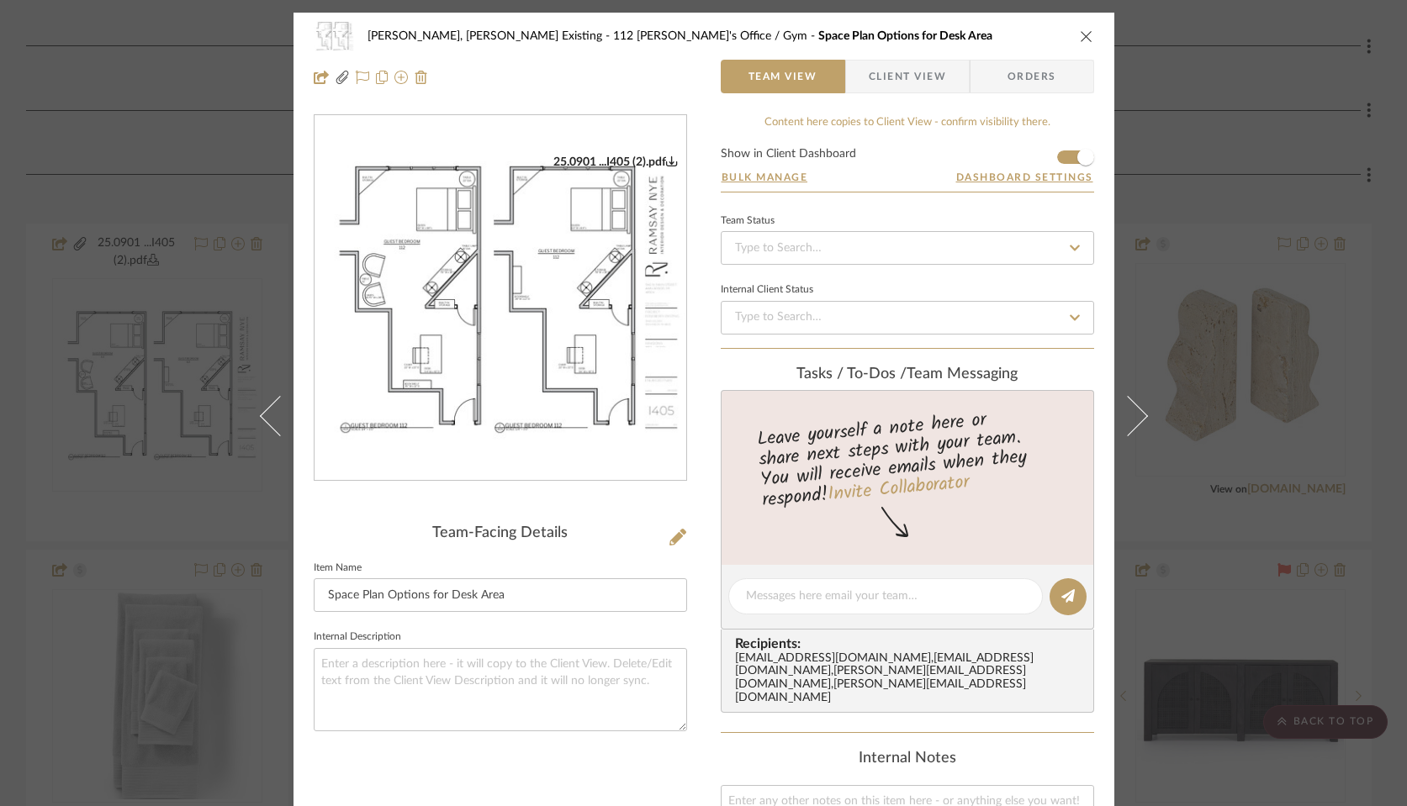
click at [464, 291] on img "0" at bounding box center [500, 299] width 372 height 288
